Goal: Task Accomplishment & Management: Use online tool/utility

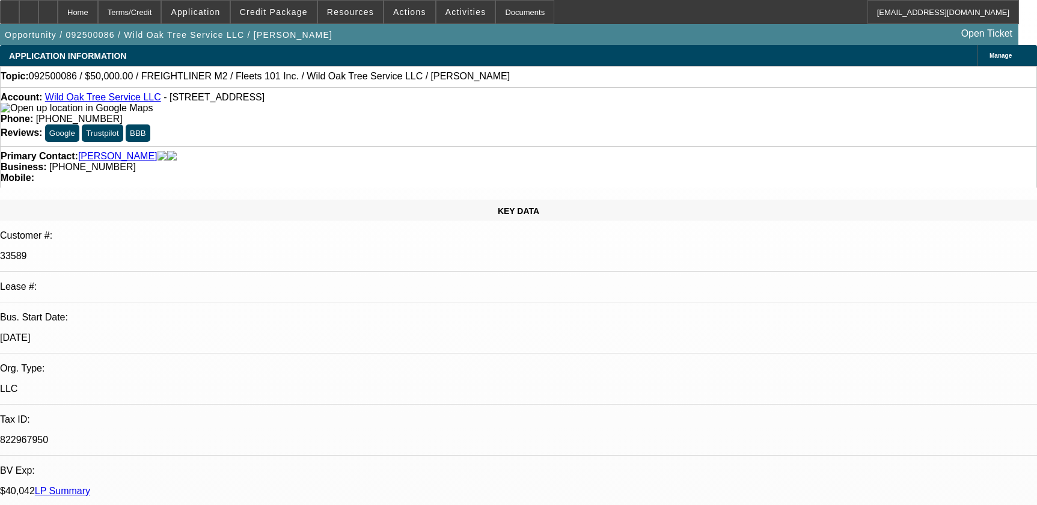
select select "0"
select select "2"
select select "0"
select select "6"
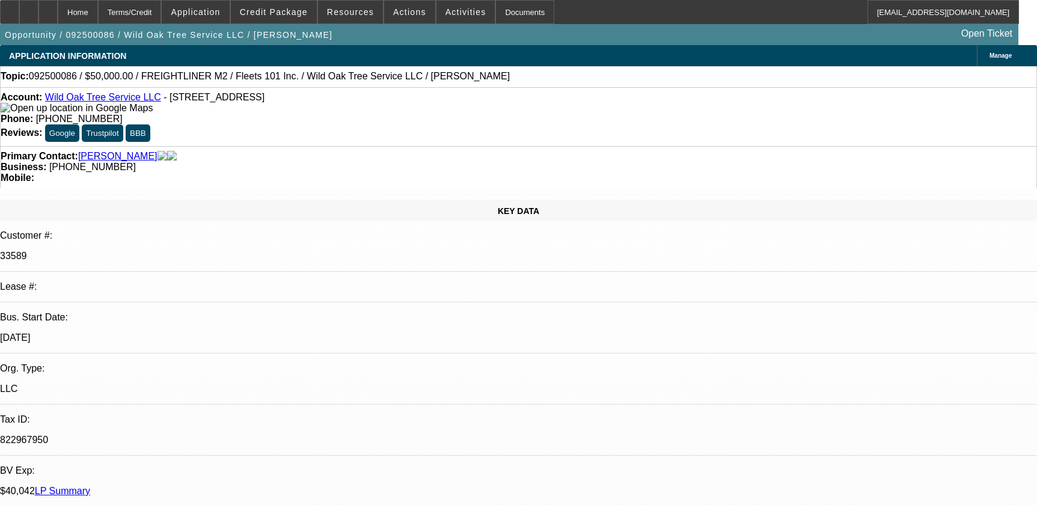
select select "0"
select select "2"
select select "0.1"
select select "4"
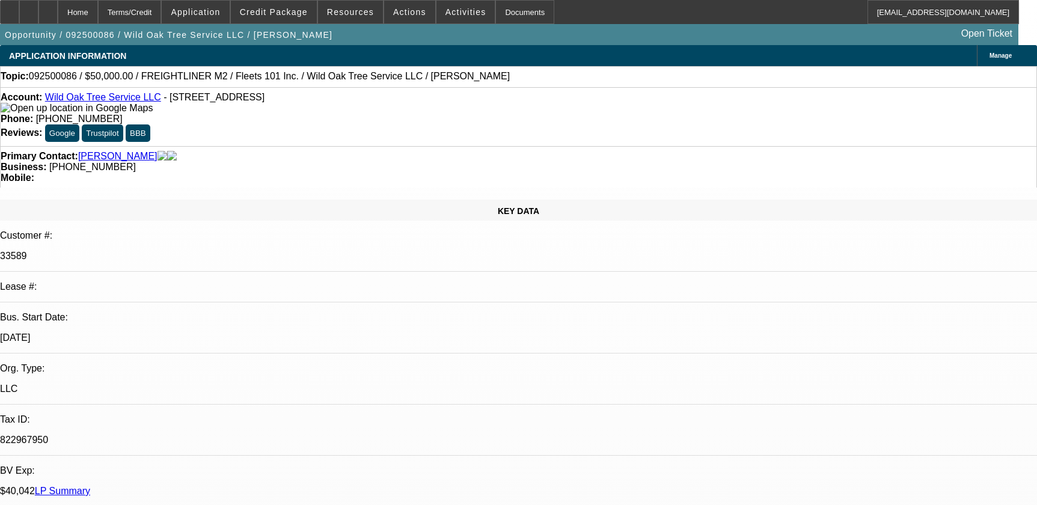
select select "0.1"
select select "2"
select select "0.1"
select select "4"
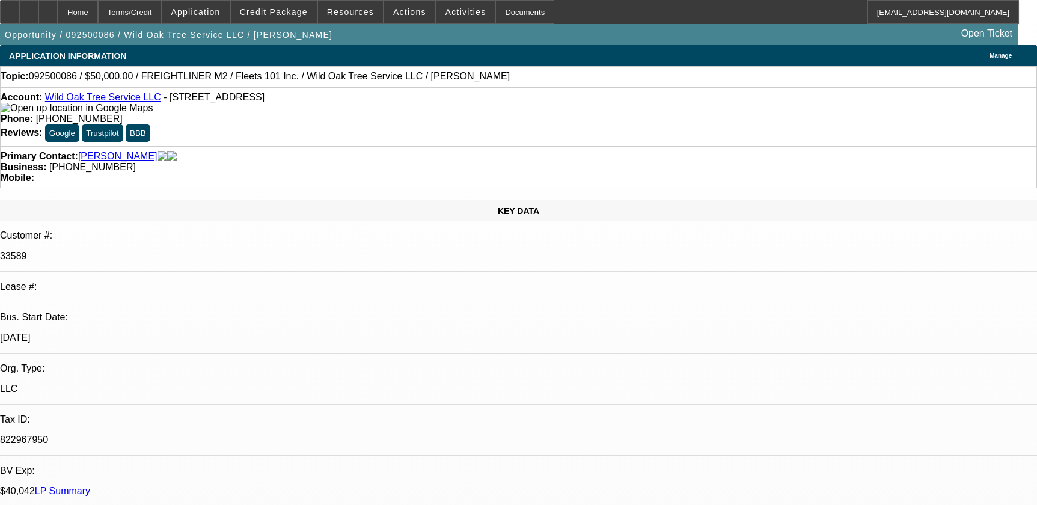
scroll to position [2241, 0]
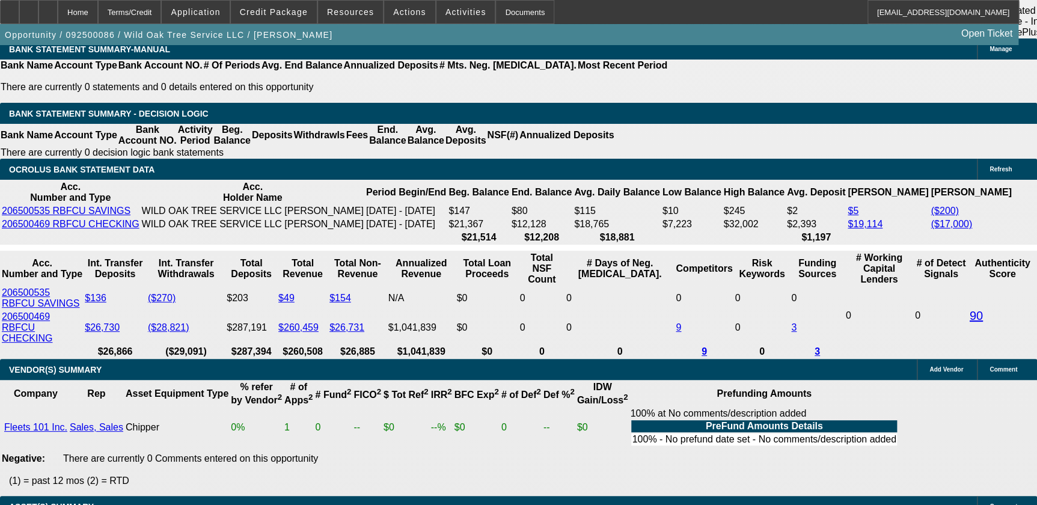
type input "1"
type input "UNKNOWN"
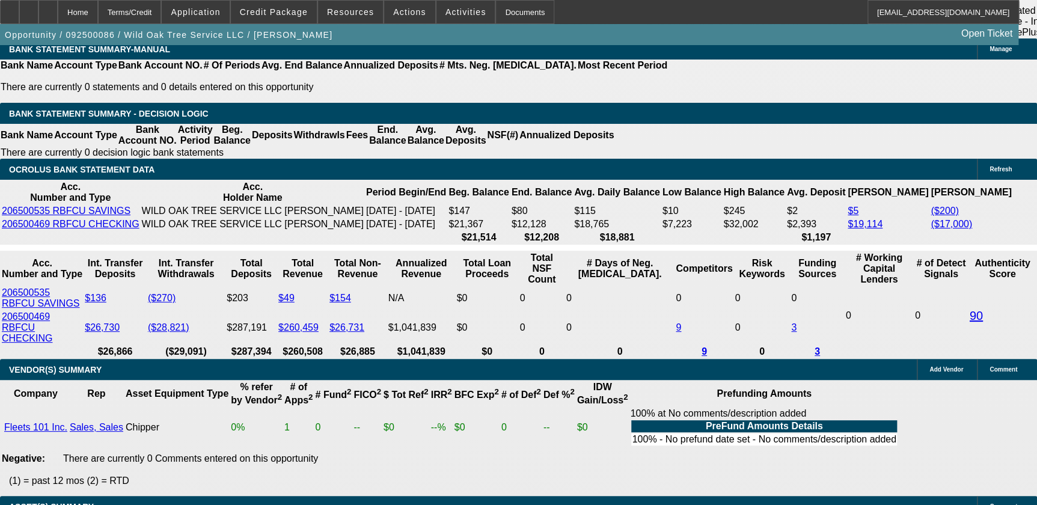
type input "$10,000.00"
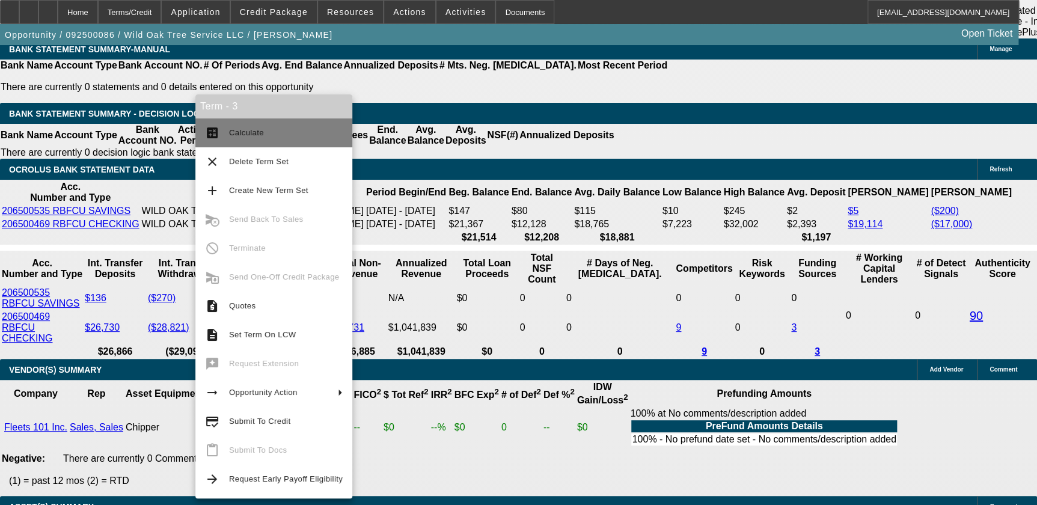
click at [299, 137] on span "Calculate" at bounding box center [286, 133] width 114 height 14
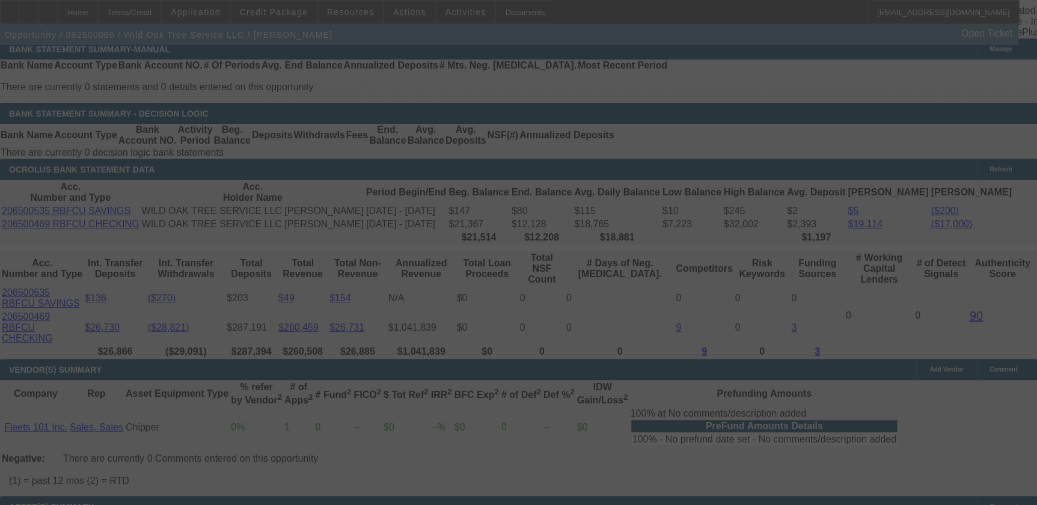
scroll to position [2229, 0]
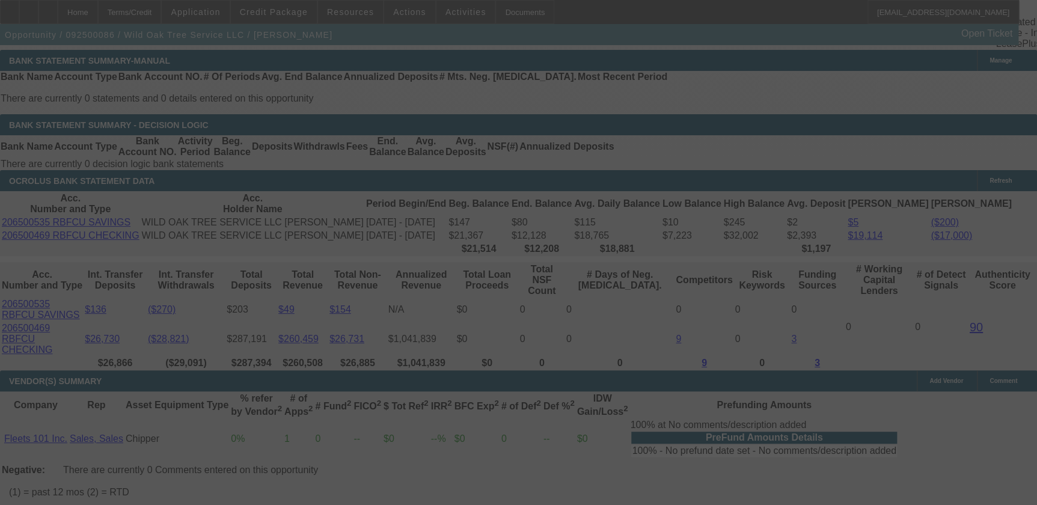
select select "0"
select select "2"
select select "0"
select select "6"
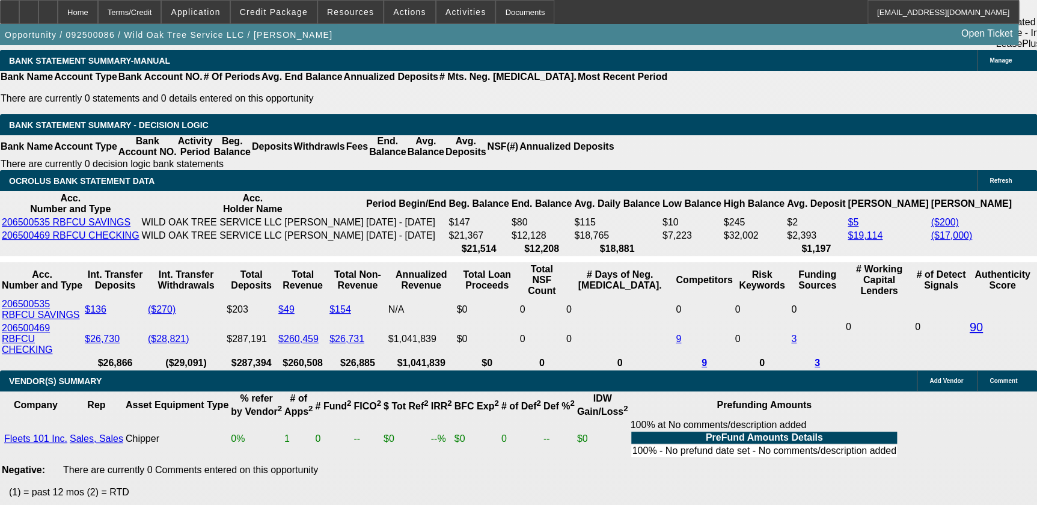
type input "10000"
type input "UNKNOWN"
type input "0"
type input "$7,500.00"
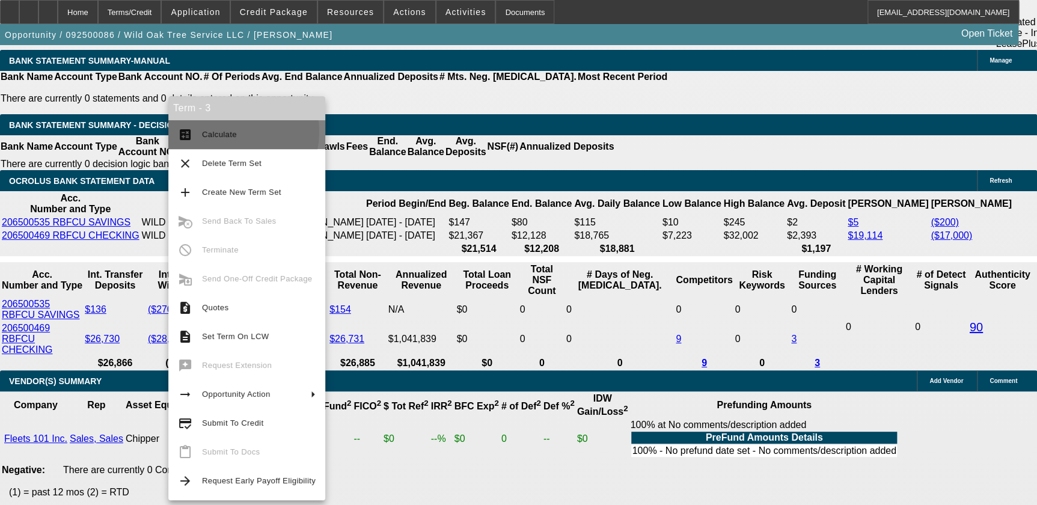
click at [225, 132] on span "Calculate" at bounding box center [219, 134] width 35 height 9
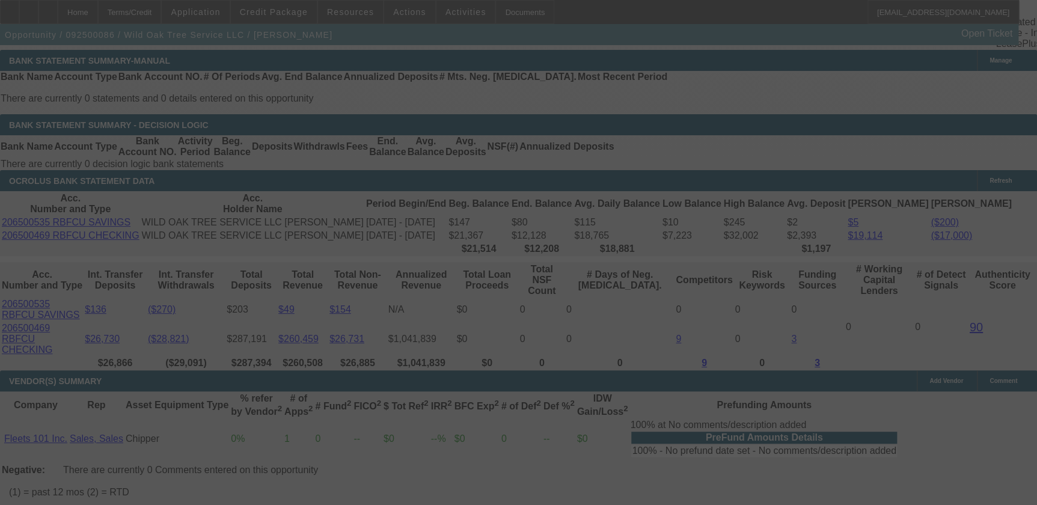
select select "0"
select select "2"
select select "0"
select select "6"
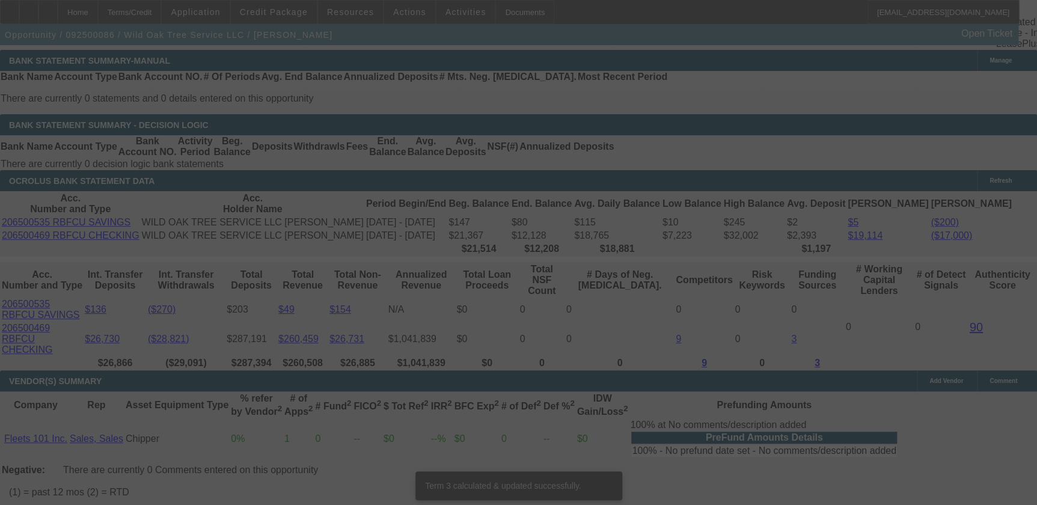
scroll to position [2221, 0]
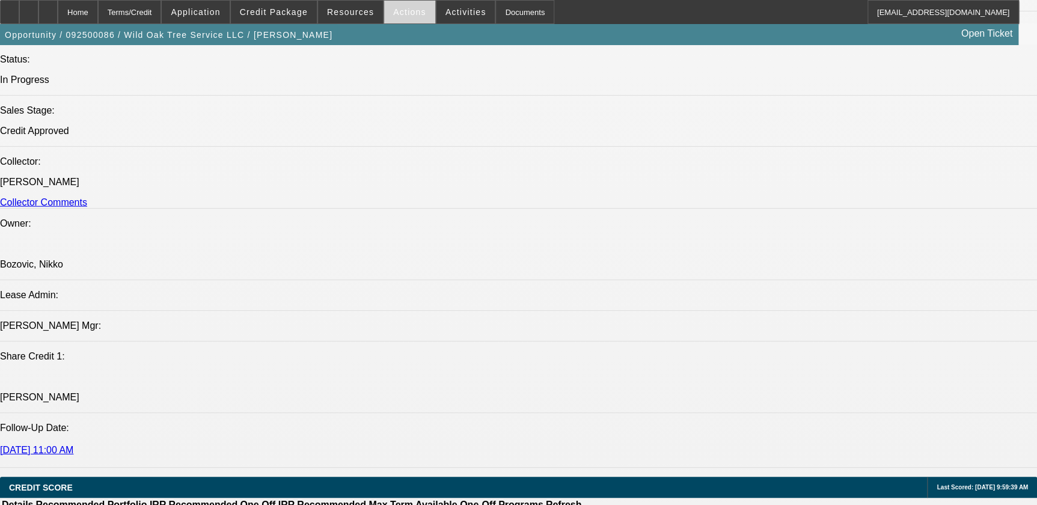
scroll to position [1237, 0]
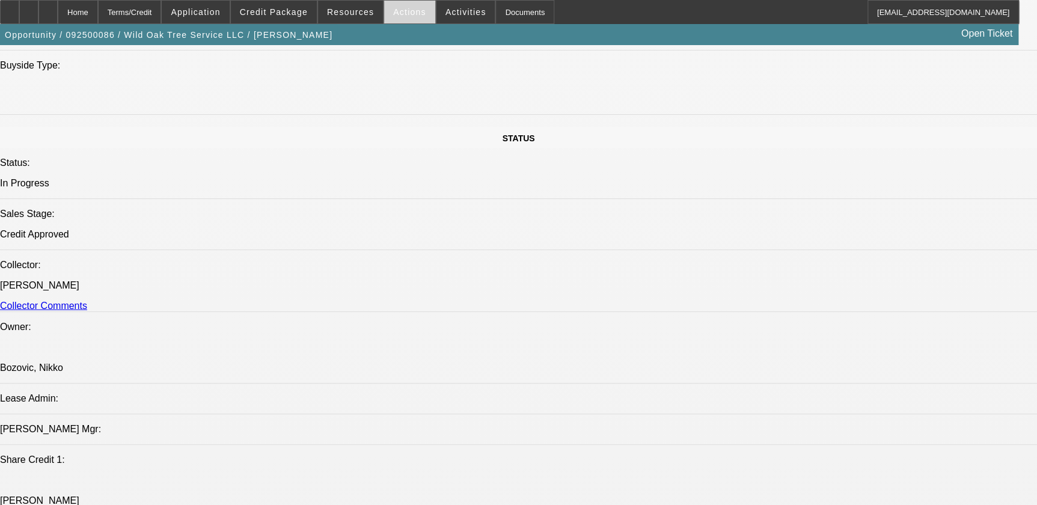
type input "$7,500.00"
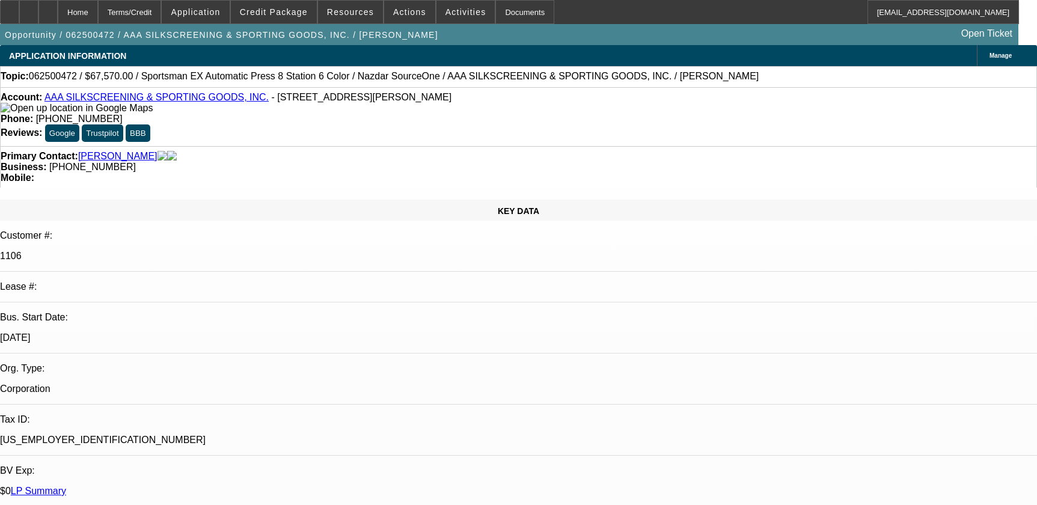
select select "0"
select select "5"
select select "0.1"
select select "4"
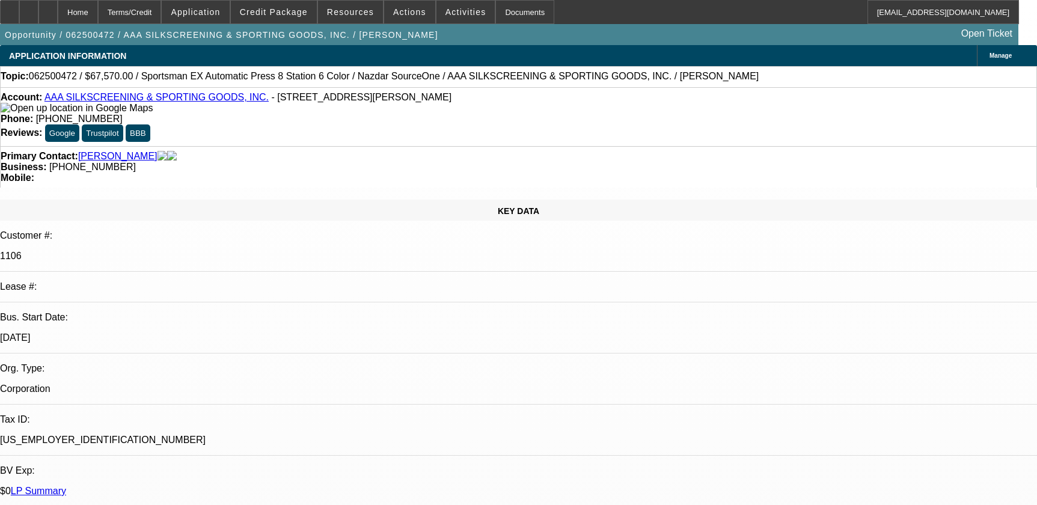
select select "0.1"
select select "2"
select select "0.1"
select select "4"
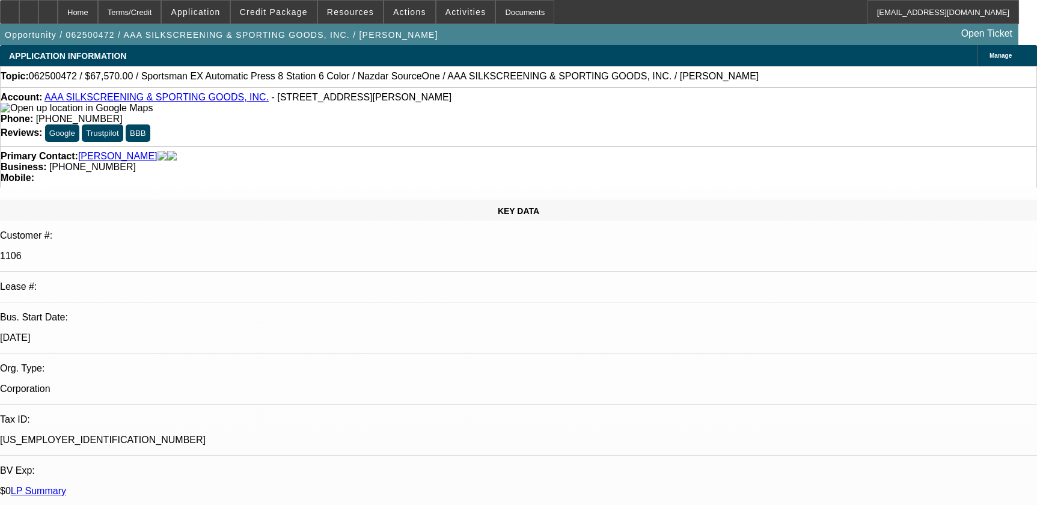
select select "0"
select select "2"
select select "0.1"
select select "4"
select select "0"
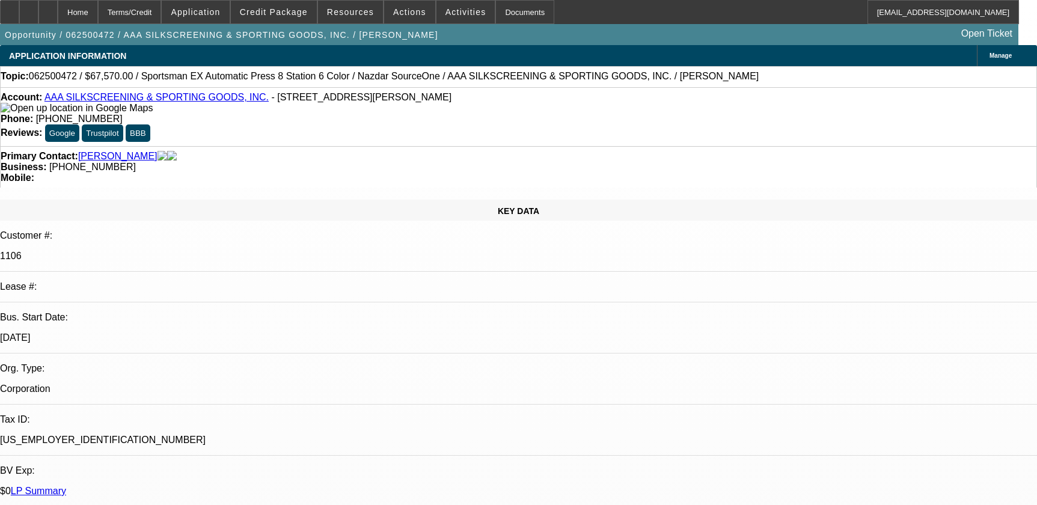
select select "2"
select select "0.1"
select select "4"
drag, startPoint x: 382, startPoint y: 98, endPoint x: 444, endPoint y: 100, distance: 62.6
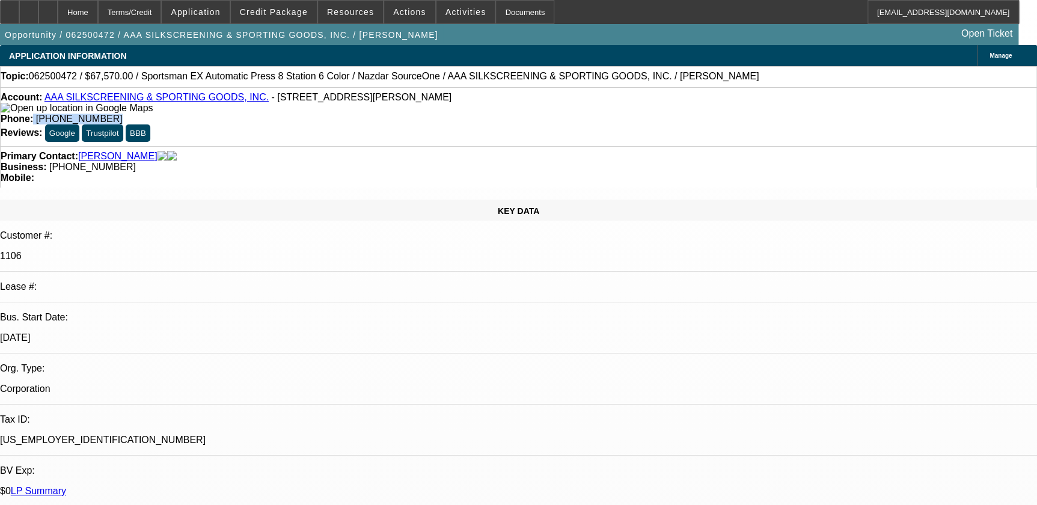
click at [453, 114] on div "Phone: (504) 417-5519" at bounding box center [519, 119] width 1036 height 11
drag, startPoint x: 444, startPoint y: 100, endPoint x: 396, endPoint y: 103, distance: 48.8
click at [123, 114] on span "(504) 417-5519" at bounding box center [79, 119] width 87 height 10
drag, startPoint x: 382, startPoint y: 100, endPoint x: 453, endPoint y: 96, distance: 71.1
click at [474, 114] on div "Phone: (504) 417-5519" at bounding box center [519, 119] width 1036 height 11
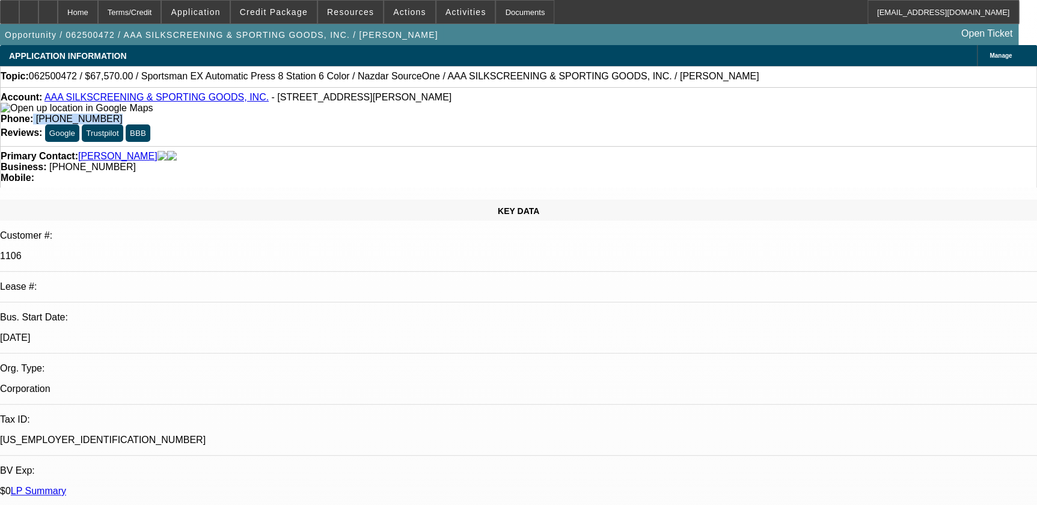
drag, startPoint x: 453, startPoint y: 96, endPoint x: 409, endPoint y: 101, distance: 44.2
copy div "(504) 417-5519"
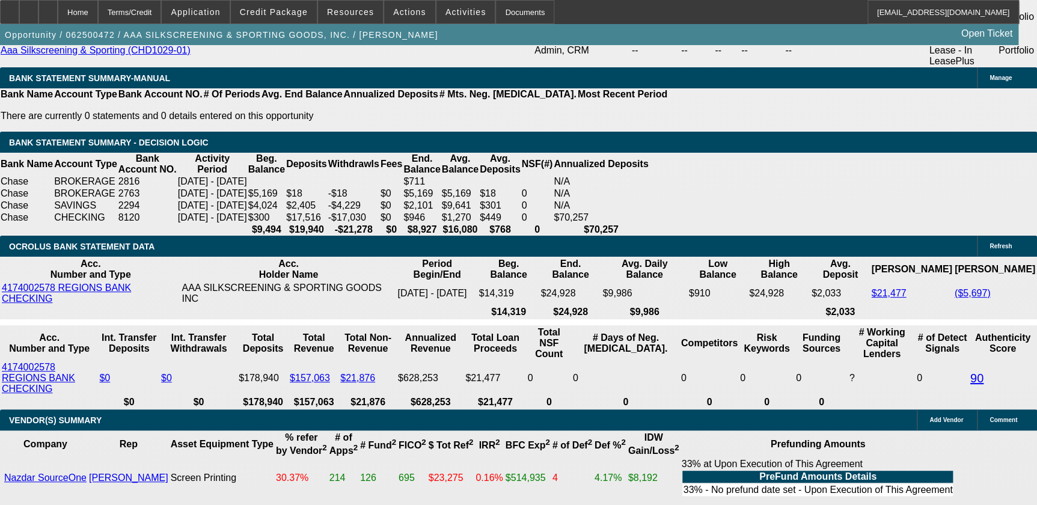
scroll to position [2459, 0]
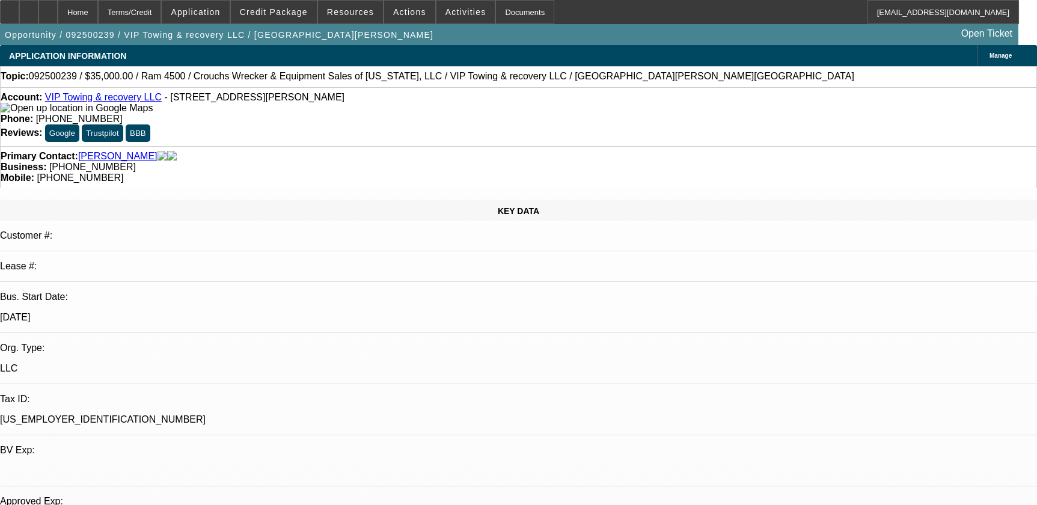
select select "0"
select select "2"
select select "0.1"
select select "4"
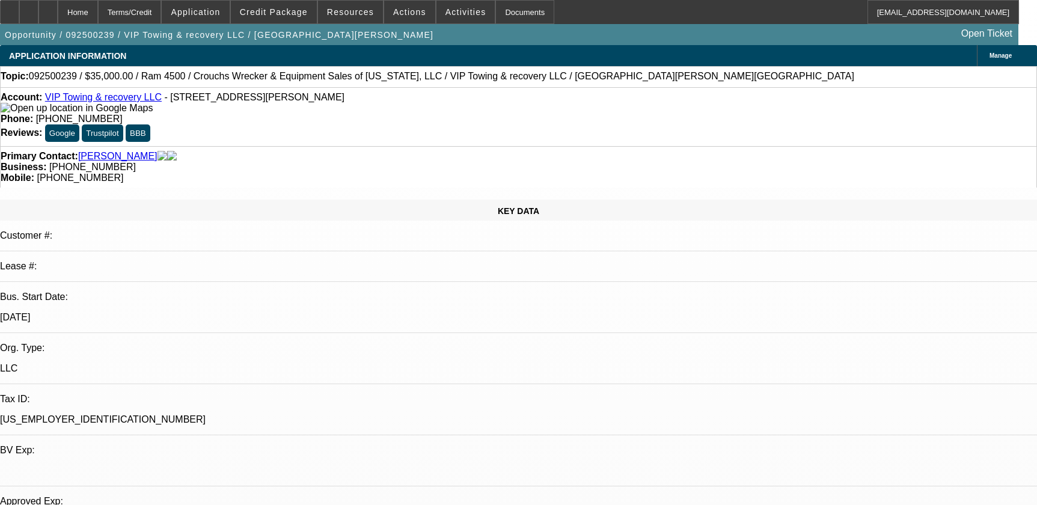
select select "0.2"
select select "0"
select select "0.1"
select select "4"
select select "0.2"
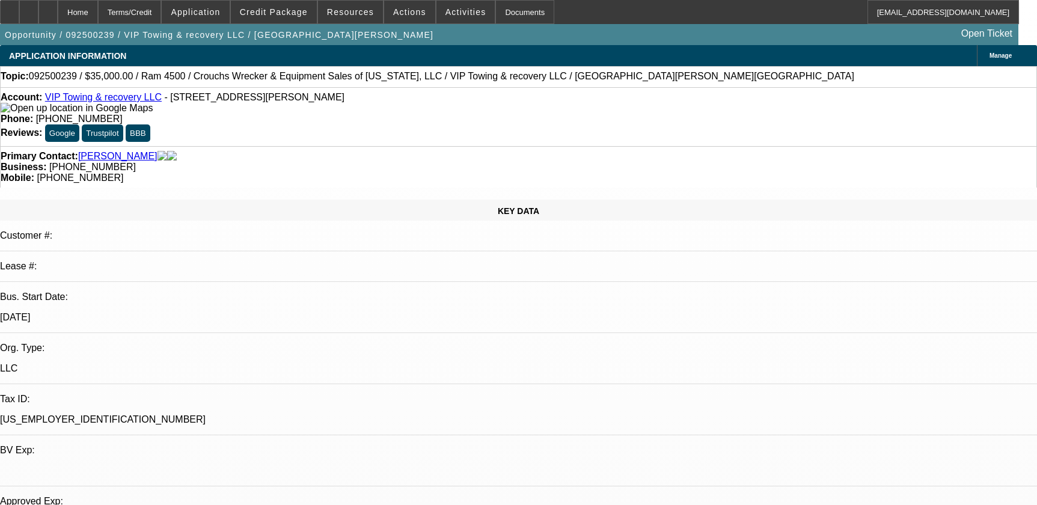
select select "0"
select select "0.1"
select select "4"
select select "0"
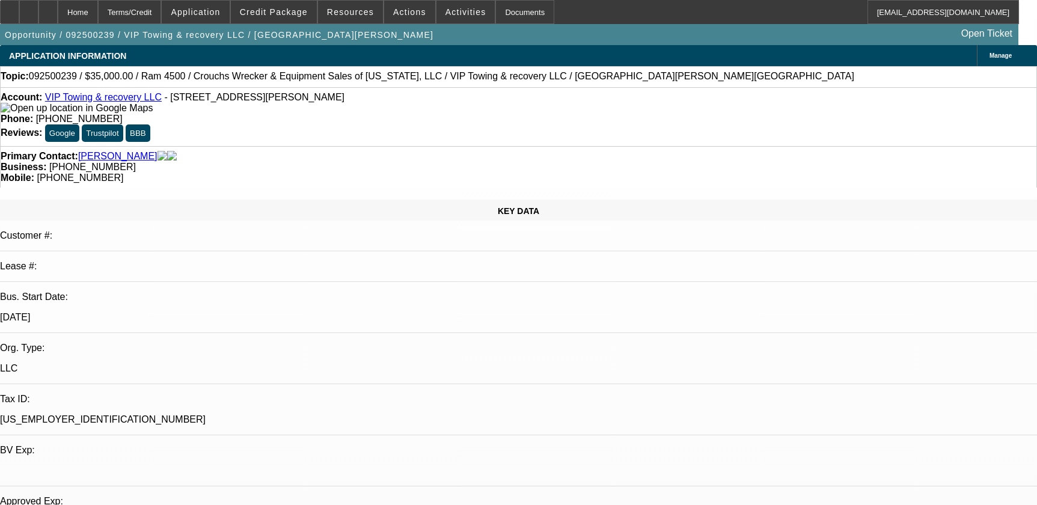
select select "0.1"
select select "4"
drag, startPoint x: 384, startPoint y: 102, endPoint x: 418, endPoint y: 85, distance: 37.9
click at [439, 114] on div "Phone: (386) 473-0489" at bounding box center [519, 119] width 1036 height 11
drag, startPoint x: 418, startPoint y: 85, endPoint x: 409, endPoint y: 100, distance: 17.0
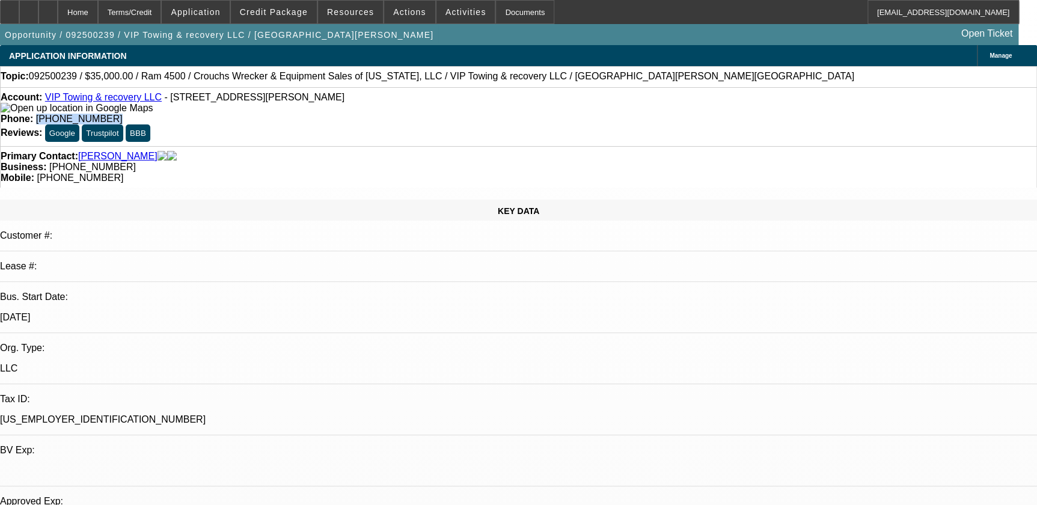
copy span "(386) 473-0489"
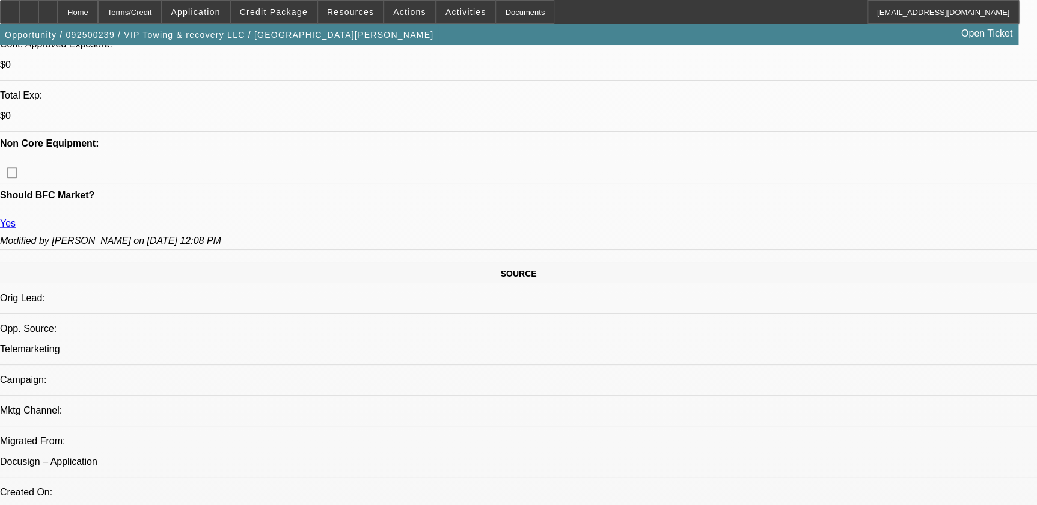
scroll to position [492, 0]
